Goal: Transaction & Acquisition: Register for event/course

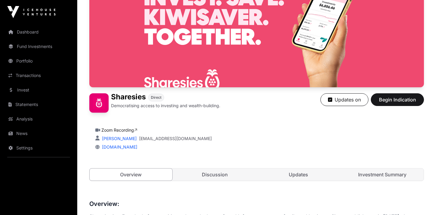
scroll to position [63, 0]
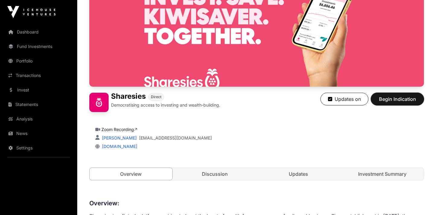
click at [388, 98] on span "Begin Indication" at bounding box center [397, 98] width 38 height 7
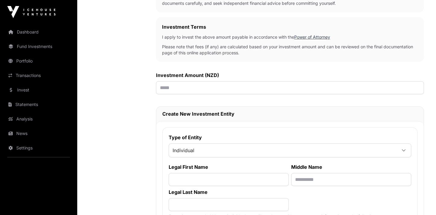
scroll to position [178, 0]
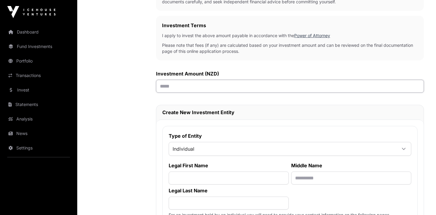
click at [200, 87] on input "text" at bounding box center [290, 86] width 268 height 13
type input "*******"
click at [188, 152] on span "Individual" at bounding box center [283, 148] width 228 height 11
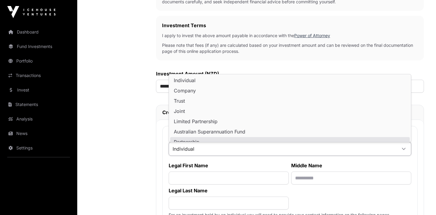
scroll to position [5, 0]
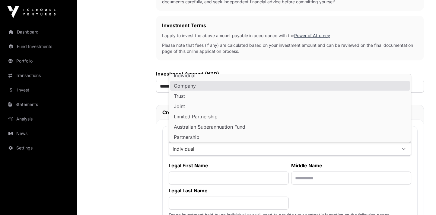
click at [196, 86] on li "Company" at bounding box center [290, 86] width 240 height 10
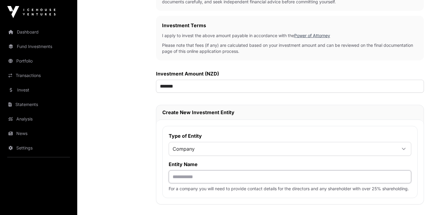
click at [189, 181] on input "text" at bounding box center [290, 176] width 243 height 13
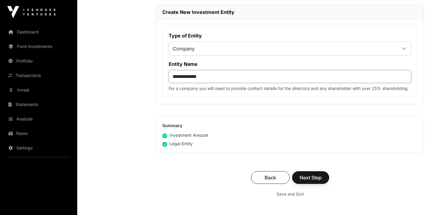
scroll to position [282, 0]
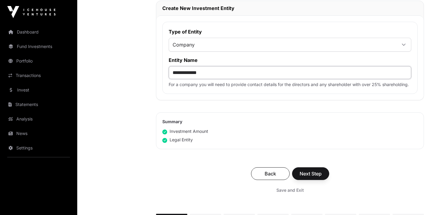
type input "**********"
click at [308, 175] on span "Next Step" at bounding box center [311, 173] width 22 height 7
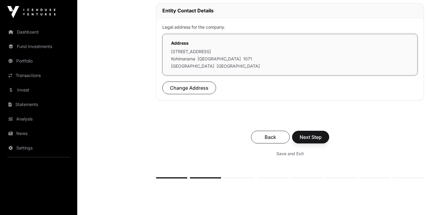
scroll to position [193, 0]
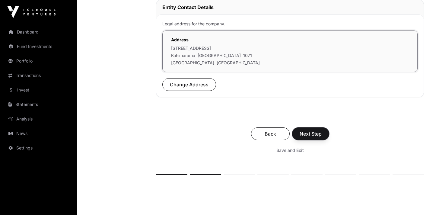
click at [306, 135] on span "Next Step" at bounding box center [311, 133] width 22 height 7
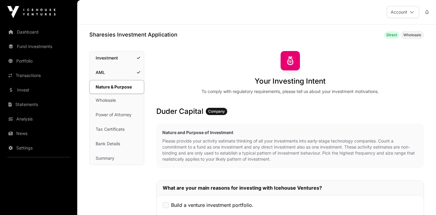
click at [35, 45] on link "Fund Investments" at bounding box center [39, 46] width 68 height 13
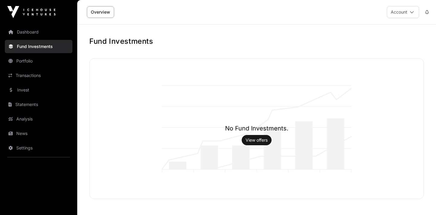
click at [31, 33] on link "Dashboard" at bounding box center [39, 31] width 68 height 13
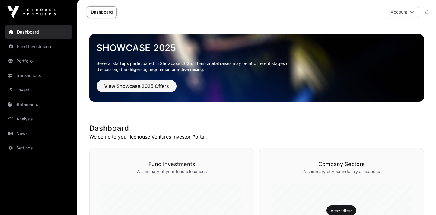
click at [21, 90] on link "Invest" at bounding box center [39, 89] width 68 height 13
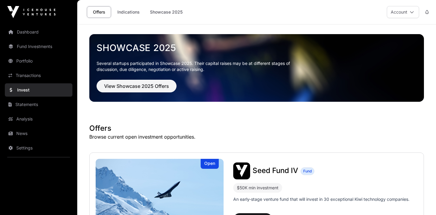
click at [126, 11] on link "Indications" at bounding box center [128, 11] width 30 height 11
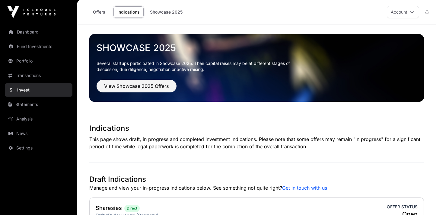
click at [170, 11] on link "Showcase 2025" at bounding box center [166, 11] width 40 height 11
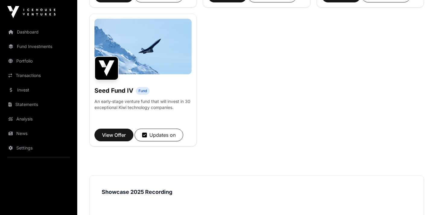
scroll to position [499, 0]
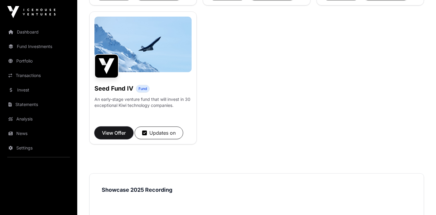
click at [118, 136] on span "View Offer" at bounding box center [114, 132] width 24 height 7
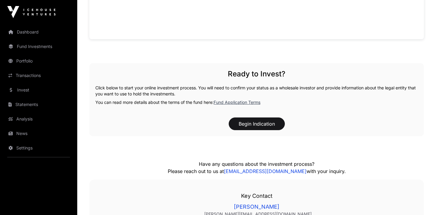
scroll to position [573, 0]
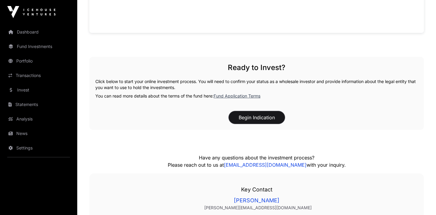
click at [251, 118] on button "Begin Indication" at bounding box center [257, 117] width 56 height 13
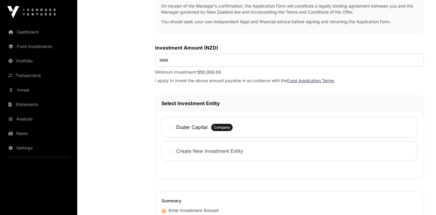
scroll to position [238, 0]
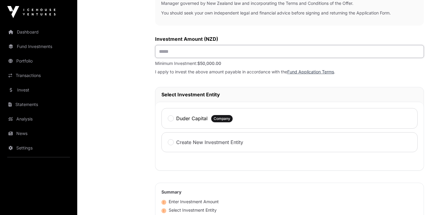
click at [170, 48] on input "text" at bounding box center [289, 51] width 269 height 13
type input "*******"
click at [171, 123] on div "Duder Capital Company" at bounding box center [289, 118] width 256 height 21
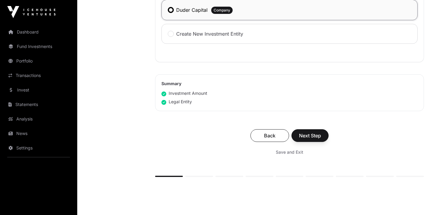
scroll to position [363, 0]
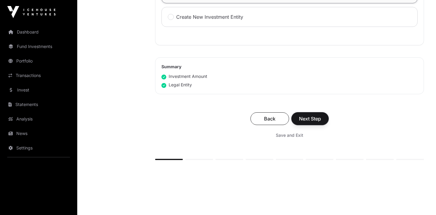
click at [305, 122] on span "Next Step" at bounding box center [310, 118] width 22 height 7
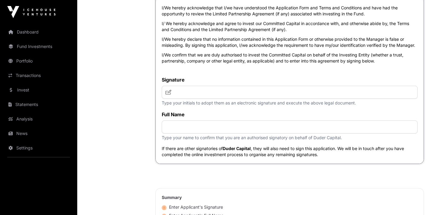
scroll to position [1540, 0]
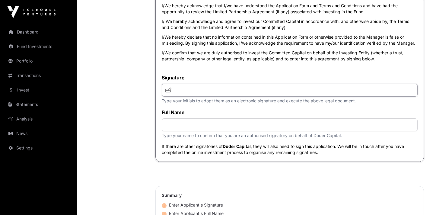
click at [186, 92] on input "text" at bounding box center [290, 90] width 256 height 13
type input "**********"
type input "*"
type input "**********"
click at [254, 111] on label "Full Name" at bounding box center [290, 112] width 256 height 7
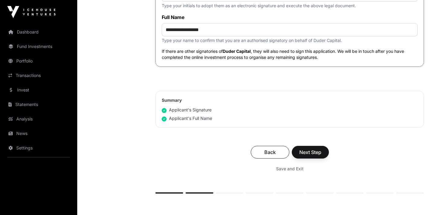
scroll to position [1649, 0]
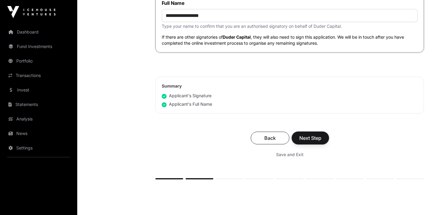
click at [309, 140] on span "Next Step" at bounding box center [310, 137] width 22 height 7
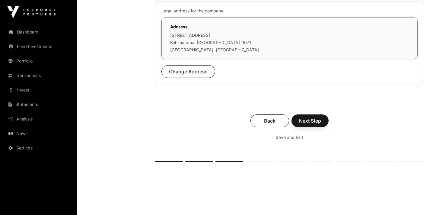
scroll to position [211, 0]
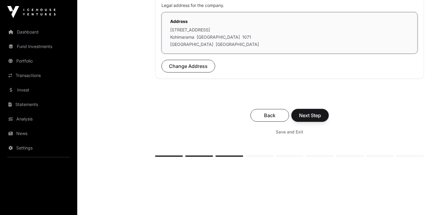
click at [307, 113] on span "Next Step" at bounding box center [310, 115] width 22 height 7
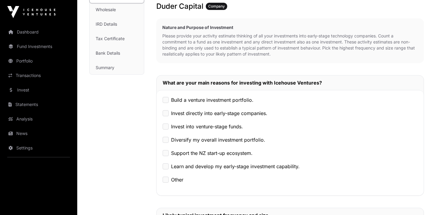
scroll to position [106, 0]
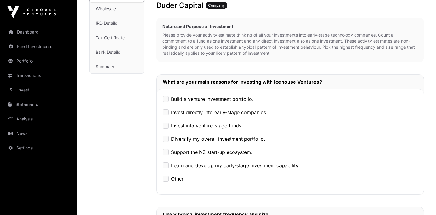
click at [168, 111] on div "Invest directly into early-stage companies." at bounding box center [290, 112] width 255 height 7
click at [169, 112] on div "Invest directly into early-stage companies." at bounding box center [290, 112] width 255 height 7
click at [171, 150] on label "Support the NZ start-up ecosystem." at bounding box center [211, 151] width 81 height 7
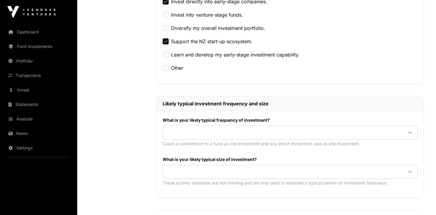
scroll to position [217, 0]
click at [189, 132] on span at bounding box center [283, 132] width 240 height 11
click at [206, 155] on span "Once or twice per year" at bounding box center [193, 155] width 52 height 5
click at [176, 170] on span at bounding box center [283, 171] width 240 height 11
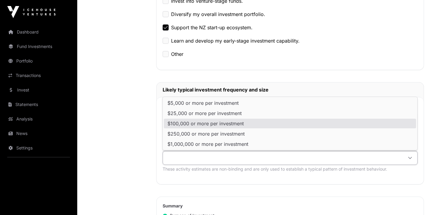
scroll to position [231, 0]
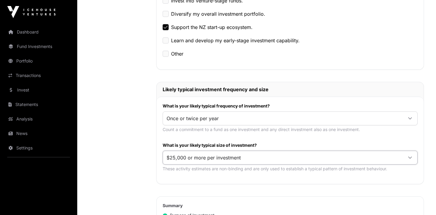
click at [188, 113] on span "$25,000 or more per investment" at bounding box center [204, 112] width 74 height 5
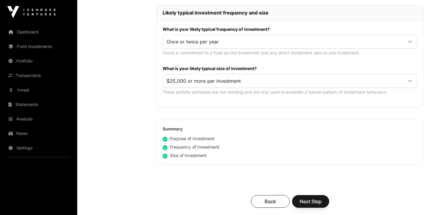
scroll to position [321, 0]
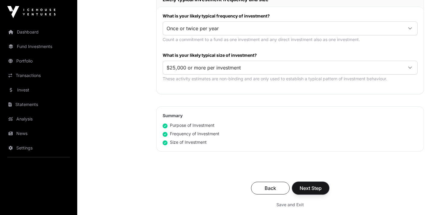
click at [315, 187] on span "Next Step" at bounding box center [311, 187] width 22 height 7
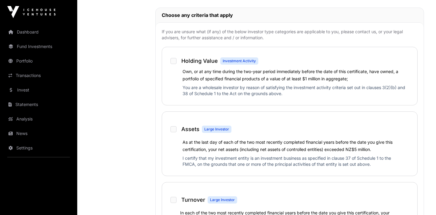
scroll to position [330, 0]
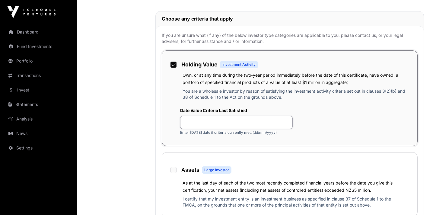
click at [225, 123] on input "text" at bounding box center [236, 122] width 113 height 13
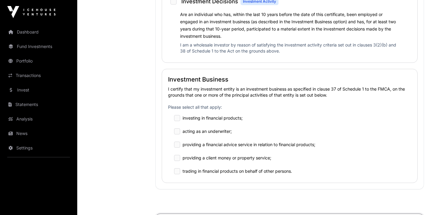
scroll to position [646, 0]
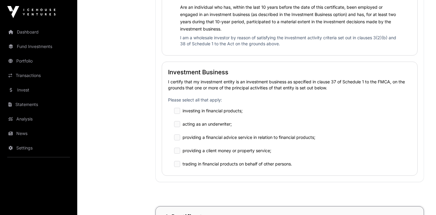
type input "**********"
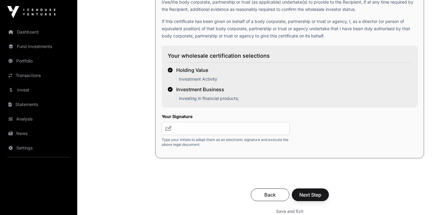
scroll to position [1023, 0]
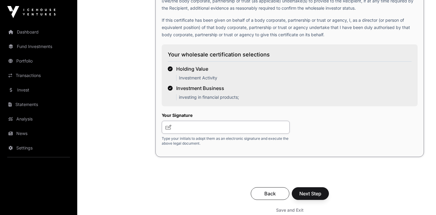
click at [195, 131] on input "text" at bounding box center [226, 127] width 128 height 13
type input "**********"
click at [320, 194] on span "Next Step" at bounding box center [310, 193] width 22 height 7
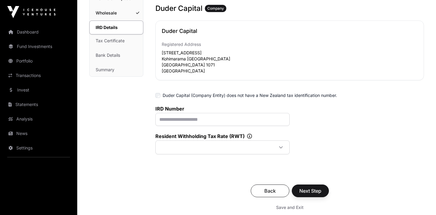
scroll to position [93, 0]
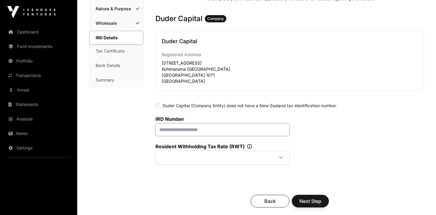
click at [177, 132] on input "text" at bounding box center [222, 129] width 134 height 13
click at [180, 160] on span at bounding box center [215, 157] width 117 height 11
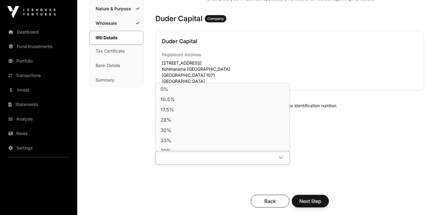
scroll to position [5, 0]
click at [179, 135] on li "33%" at bounding box center [222, 136] width 131 height 10
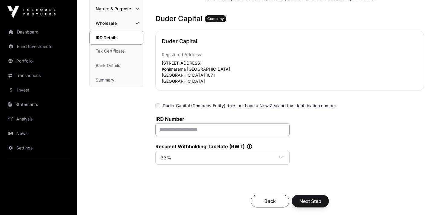
click at [180, 130] on input "text" at bounding box center [222, 129] width 134 height 13
click at [190, 155] on span "33%" at bounding box center [215, 157] width 117 height 11
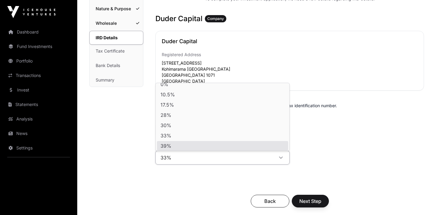
click at [125, 154] on div "IRD Details Investment Fund Application AML Nature & Purpose Wholesale IRD Deta…" at bounding box center [116, 112] width 54 height 308
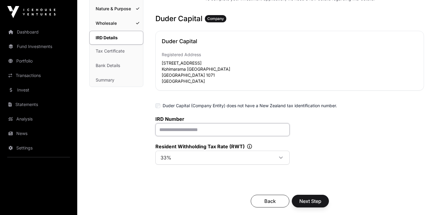
click at [174, 129] on input "text" at bounding box center [222, 129] width 134 height 13
type input "**********"
click at [182, 155] on span "33%" at bounding box center [215, 157] width 117 height 11
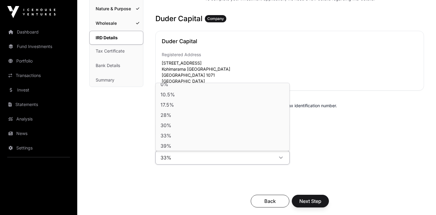
click at [185, 136] on li "33%" at bounding box center [222, 136] width 131 height 10
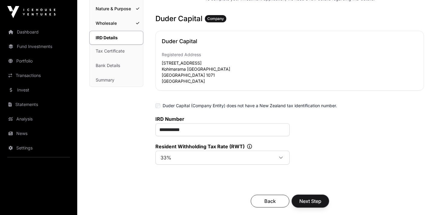
click at [303, 203] on span "Next Step" at bounding box center [310, 200] width 22 height 7
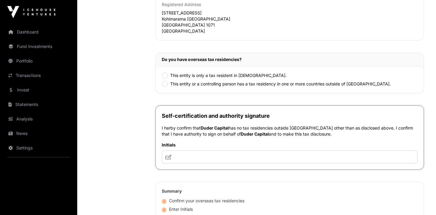
scroll to position [324, 0]
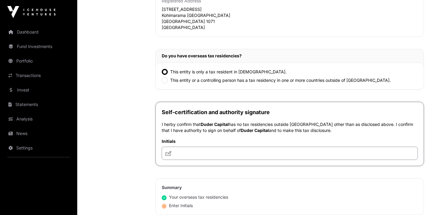
click at [208, 152] on input "text" at bounding box center [290, 153] width 256 height 13
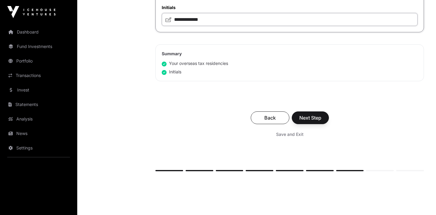
scroll to position [459, 0]
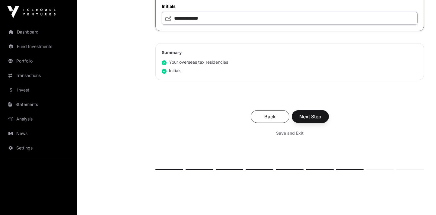
type input "**********"
click at [304, 118] on span "Next Step" at bounding box center [310, 116] width 22 height 7
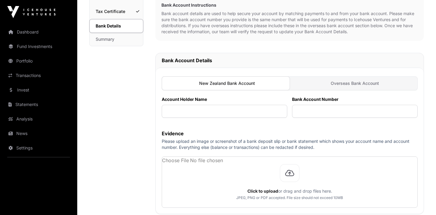
scroll to position [134, 0]
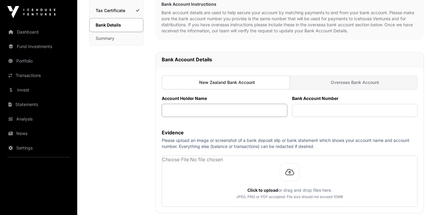
click at [203, 111] on input "text" at bounding box center [225, 110] width 126 height 13
type input "**********"
click at [311, 108] on input "text" at bounding box center [355, 110] width 126 height 13
paste input "**********"
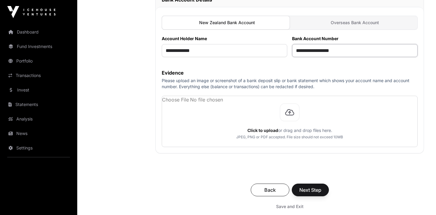
scroll to position [195, 0]
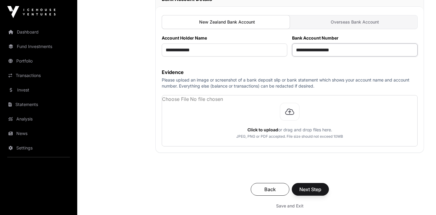
type input "**********"
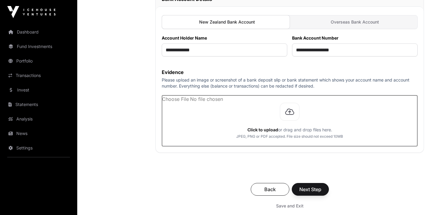
click at [275, 131] on input "file" at bounding box center [289, 120] width 255 height 51
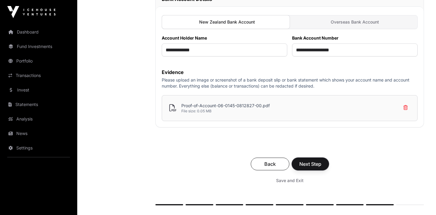
click at [304, 164] on span "Next Step" at bounding box center [310, 163] width 22 height 7
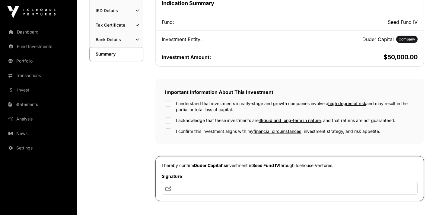
scroll to position [122, 0]
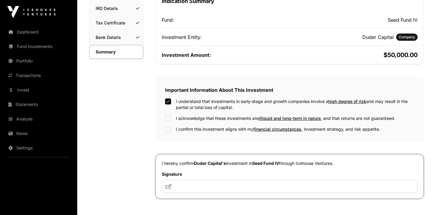
click at [170, 113] on div "I understand that investments in early-stage and growth companies involve a hig…" at bounding box center [289, 115] width 249 height 34
click at [209, 187] on input "text" at bounding box center [290, 186] width 256 height 13
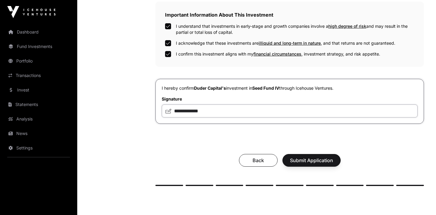
scroll to position [200, 0]
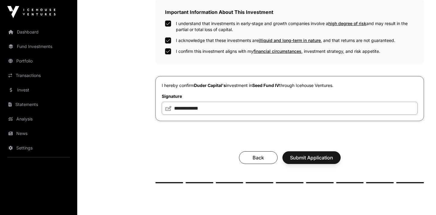
type input "**********"
click at [300, 163] on button "Submit Application" at bounding box center [311, 157] width 58 height 13
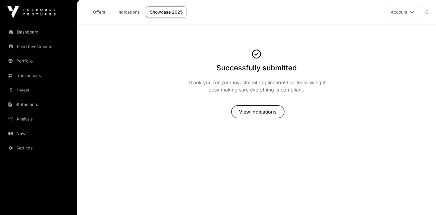
click at [253, 115] on span "View Indications" at bounding box center [258, 111] width 38 height 7
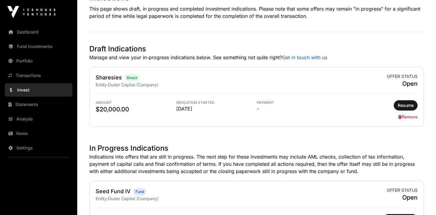
scroll to position [140, 0]
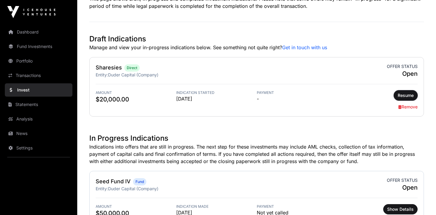
click at [408, 95] on span "Resume" at bounding box center [406, 95] width 16 height 6
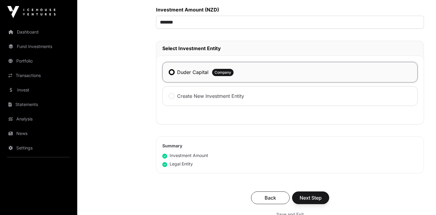
scroll to position [253, 0]
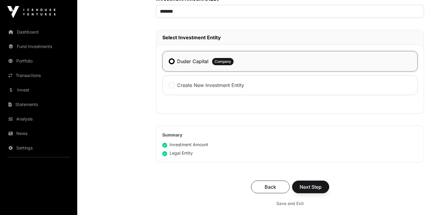
click at [190, 65] on label "Duder Capital" at bounding box center [192, 61] width 31 height 7
click at [179, 59] on label "Duder Capital" at bounding box center [192, 61] width 31 height 7
click at [309, 185] on span "Next Step" at bounding box center [311, 186] width 22 height 7
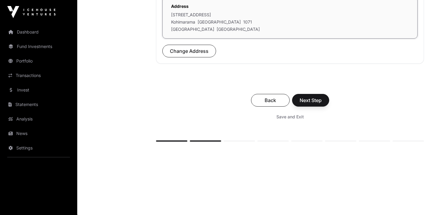
scroll to position [228, 0]
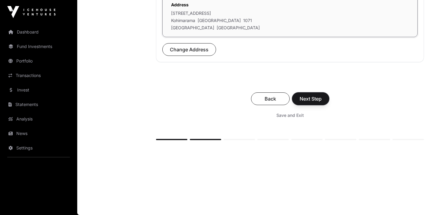
click at [309, 99] on span "Next Step" at bounding box center [311, 98] width 22 height 7
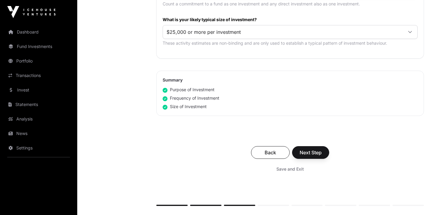
scroll to position [360, 0]
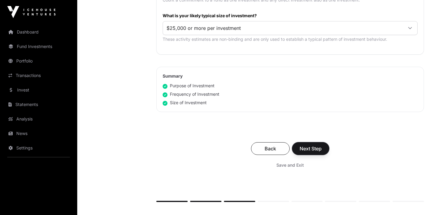
click at [318, 148] on span "Next Step" at bounding box center [311, 148] width 22 height 7
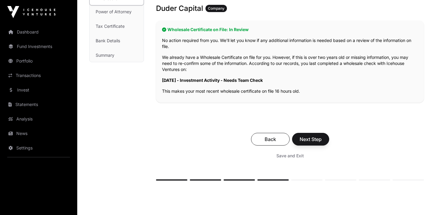
scroll to position [105, 0]
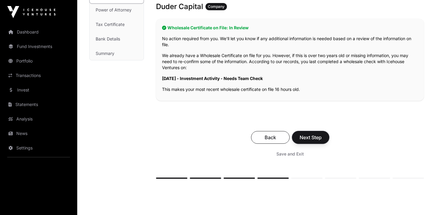
click at [313, 139] on span "Next Step" at bounding box center [311, 137] width 22 height 7
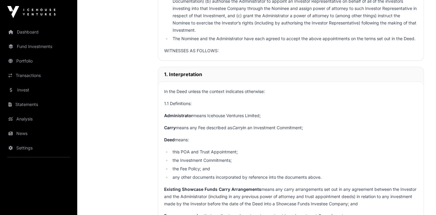
scroll to position [886, 0]
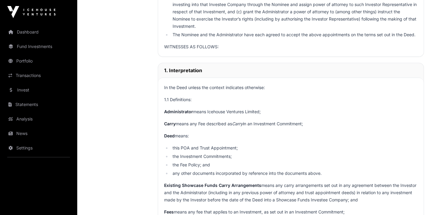
click at [198, 50] on p "WITNESSES AS FOLLOWS:" at bounding box center [290, 46] width 253 height 7
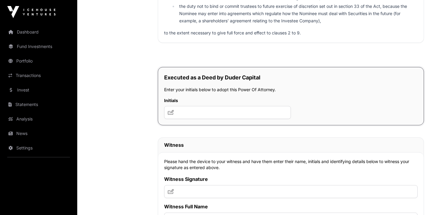
scroll to position [4067, 0]
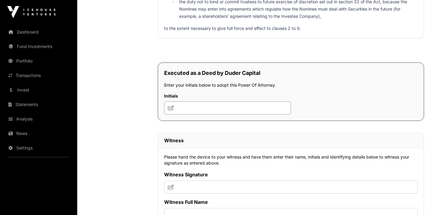
click at [201, 114] on input "text" at bounding box center [227, 107] width 127 height 13
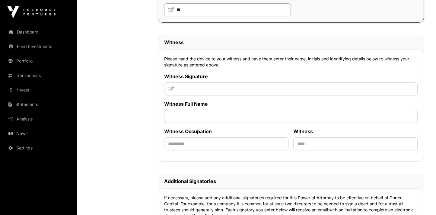
scroll to position [4167, 0]
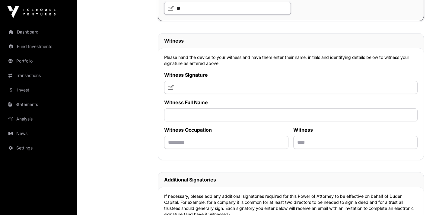
type input "**"
click at [206, 94] on input "text" at bounding box center [290, 87] width 253 height 13
click at [170, 90] on icon at bounding box center [171, 87] width 6 height 5
click at [181, 94] on input "*" at bounding box center [290, 87] width 253 height 13
type input "*******"
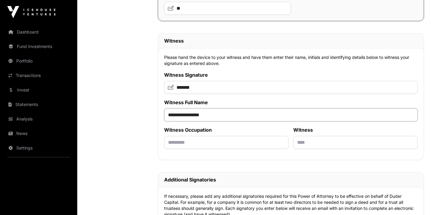
type input "**********"
click at [189, 149] on input "text" at bounding box center [226, 142] width 124 height 13
type input "*********"
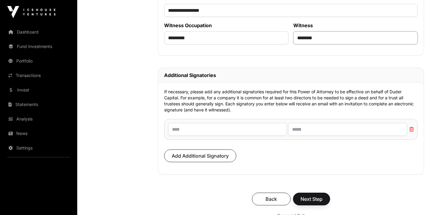
scroll to position [4273, 0]
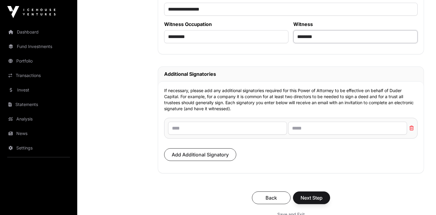
type input "********"
click at [188, 135] on input "text" at bounding box center [227, 128] width 119 height 13
type input "**********"
click at [254, 167] on p "Add Additional Signatory" at bounding box center [290, 157] width 253 height 19
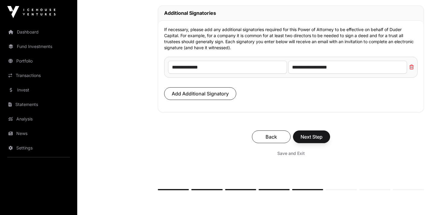
scroll to position [4342, 0]
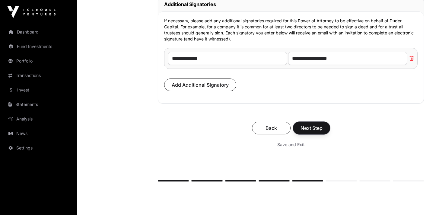
click at [309, 132] on span "Next Step" at bounding box center [312, 127] width 22 height 7
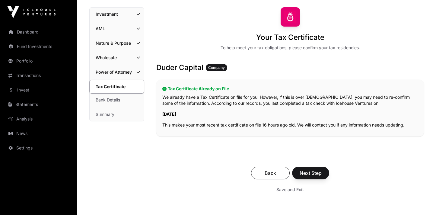
scroll to position [46, 0]
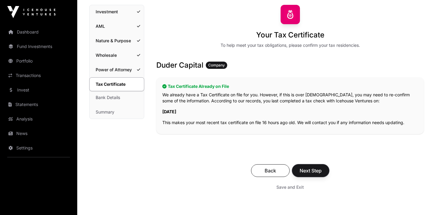
click at [314, 171] on span "Next Step" at bounding box center [311, 170] width 22 height 7
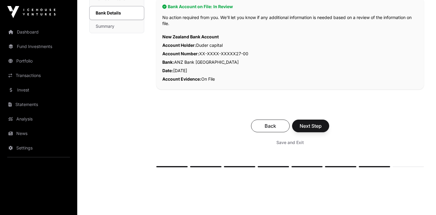
scroll to position [135, 0]
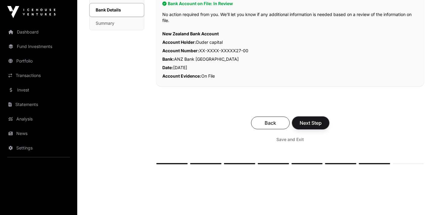
click at [310, 123] on span "Next Step" at bounding box center [311, 122] width 22 height 7
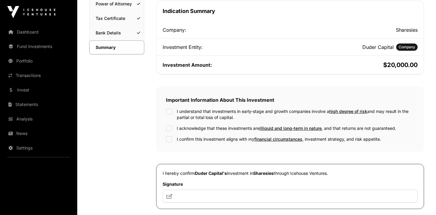
scroll to position [113, 0]
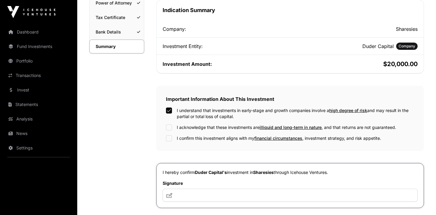
click at [171, 118] on div "I understand that investments in early-stage and growth companies involve a hig…" at bounding box center [290, 113] width 248 height 12
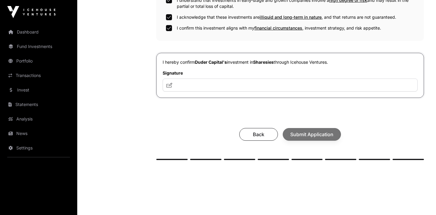
scroll to position [226, 0]
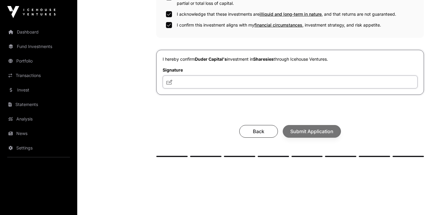
click at [212, 82] on input "text" at bounding box center [290, 81] width 255 height 13
type input "**********"
click at [305, 130] on span "Submit Application" at bounding box center [311, 131] width 43 height 7
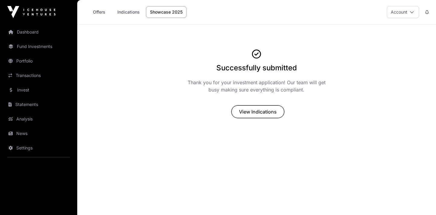
click at [248, 114] on span "View Indications" at bounding box center [258, 111] width 38 height 7
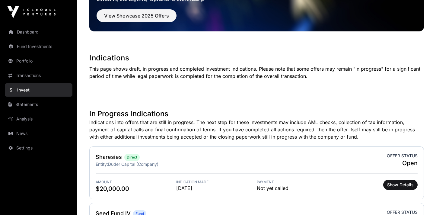
scroll to position [162, 0]
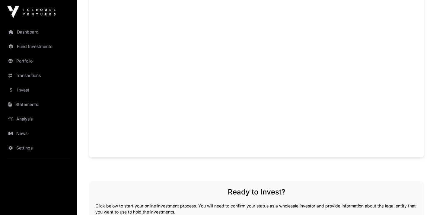
scroll to position [452, 0]
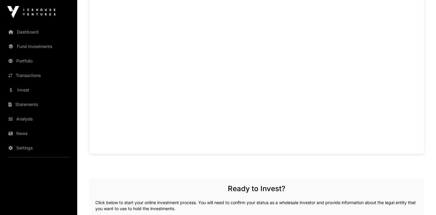
click at [27, 47] on link "Fund Investments" at bounding box center [39, 46] width 68 height 13
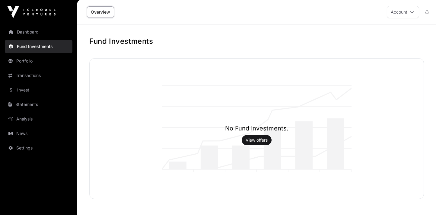
click at [35, 33] on link "Dashboard" at bounding box center [39, 31] width 68 height 13
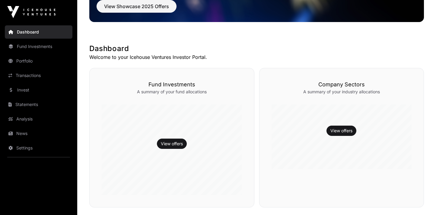
scroll to position [80, 0]
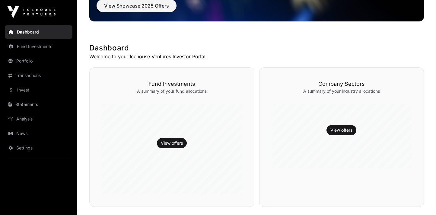
click at [180, 117] on div "View offers" at bounding box center [172, 149] width 140 height 91
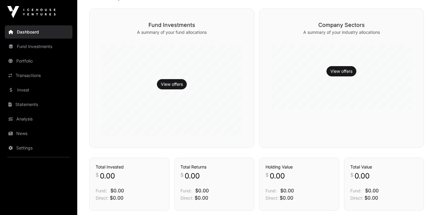
scroll to position [0, 0]
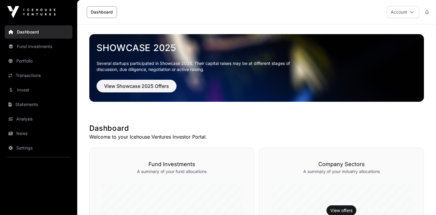
click at [408, 11] on button "Account" at bounding box center [403, 12] width 32 height 12
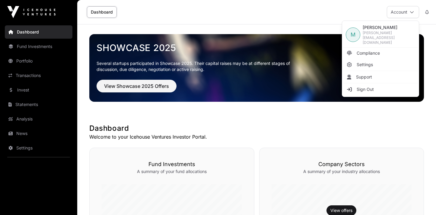
click at [408, 11] on button "Account" at bounding box center [403, 12] width 32 height 12
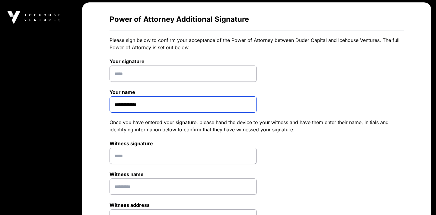
click at [127, 105] on input "**********" at bounding box center [183, 104] width 147 height 16
click at [119, 104] on input "**********" at bounding box center [183, 104] width 147 height 16
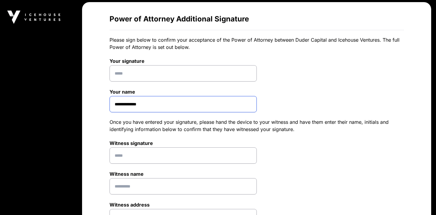
drag, startPoint x: 131, startPoint y: 103, endPoint x: 92, endPoint y: 100, distance: 38.8
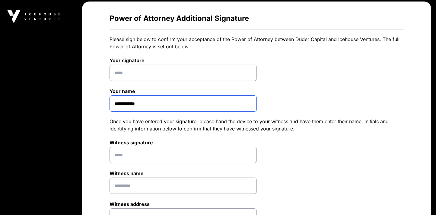
type input "**********"
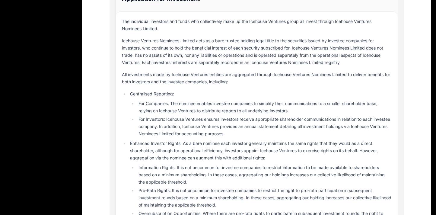
scroll to position [374, 0]
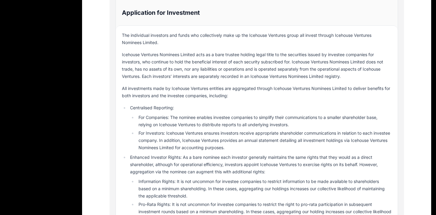
type input "**********"
